Goal: Task Accomplishment & Management: Use online tool/utility

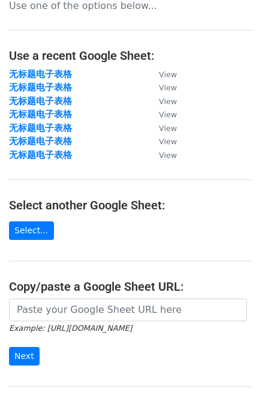
scroll to position [60, 0]
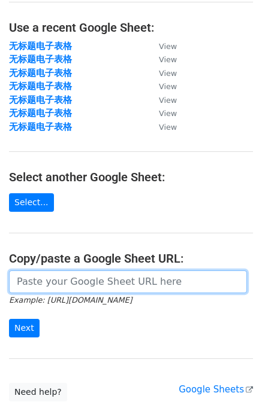
click at [45, 283] on input "url" at bounding box center [128, 282] width 238 height 23
paste input "https://docs.google.com/spreadsheets/d/1h7AbVHyvViWdnnseVryFNjnKJpExTBVwlmB82mw…"
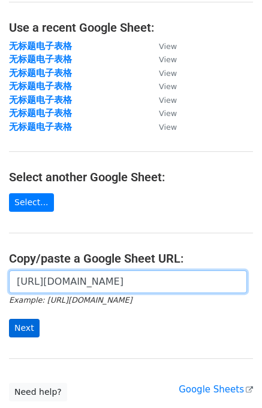
type input "https://docs.google.com/spreadsheets/d/1h7AbVHyvViWdnnseVryFNjnKJpExTBVwlmB82mw…"
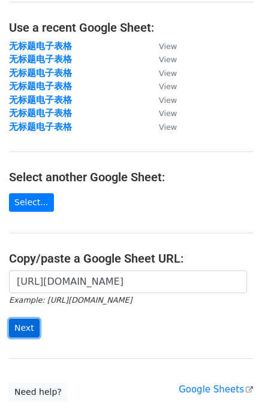
click at [30, 321] on input "Next" at bounding box center [24, 328] width 31 height 19
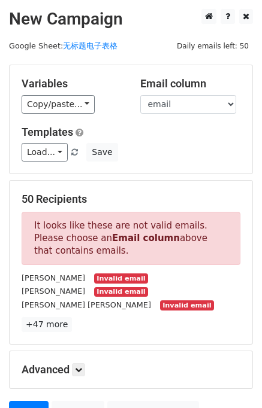
click at [96, 278] on small "Invalid email" at bounding box center [121, 279] width 54 height 10
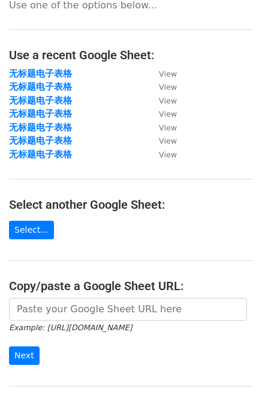
scroll to position [60, 0]
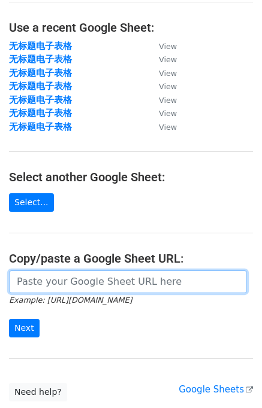
click at [68, 283] on input "url" at bounding box center [128, 282] width 238 height 23
paste input "https://docs.google.com/spreadsheets/d/1h7AbVHyvViWdnnseVryFNjnKJpExTBVwlmB82mw…"
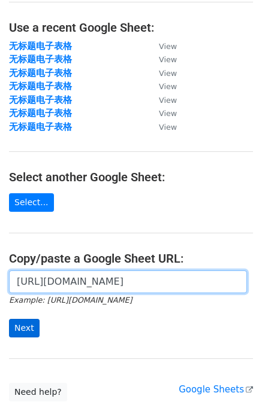
type input "[URL][DOMAIN_NAME]"
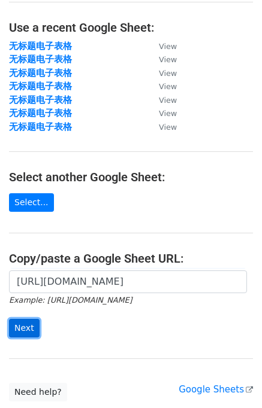
click at [33, 324] on input "Next" at bounding box center [24, 328] width 31 height 19
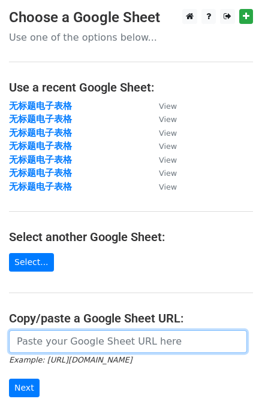
click at [57, 344] on input "url" at bounding box center [128, 341] width 238 height 23
paste input "https://docs.google.com/spreadsheets/d/1h7AbVHyvViWdnnseVryFNjnKJpExTBVwlmB82mw…"
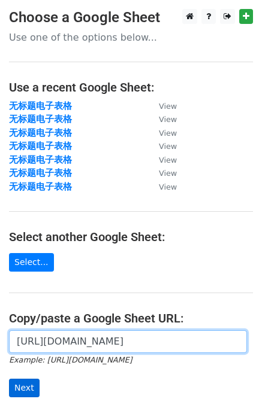
type input "https://docs.google.com/spreadsheets/d/1h7AbVHyvViWdnnseVryFNjnKJpExTBVwlmB82mw…"
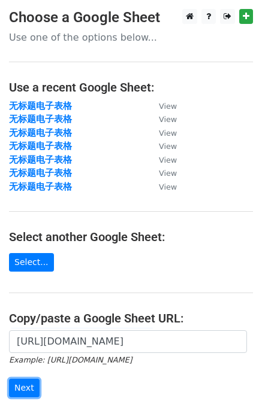
drag, startPoint x: 28, startPoint y: 386, endPoint x: 43, endPoint y: 357, distance: 32.2
click at [28, 384] on input "Next" at bounding box center [24, 388] width 31 height 19
